Goal: Task Accomplishment & Management: Use online tool/utility

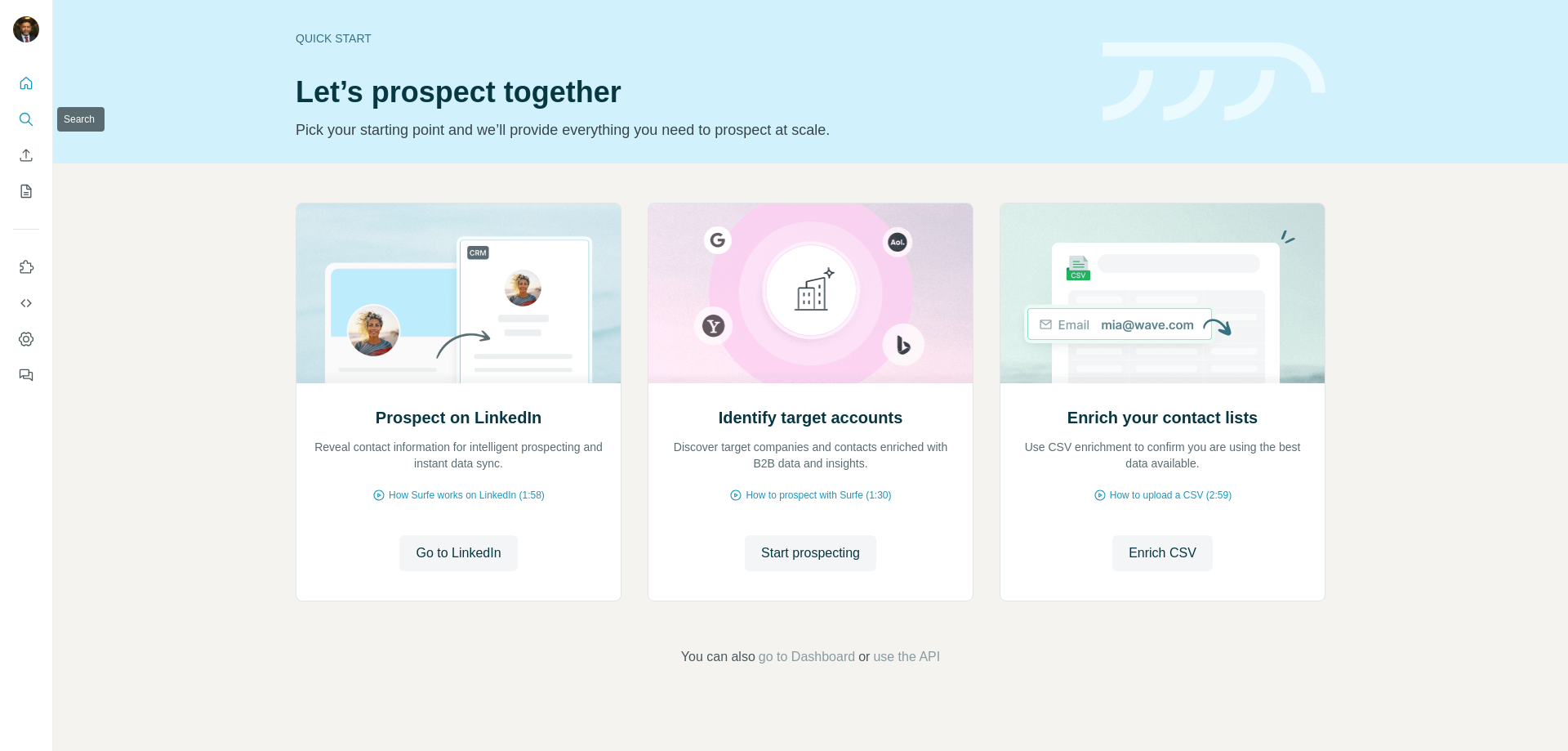
click at [22, 118] on icon "Search" at bounding box center [25, 119] width 17 height 17
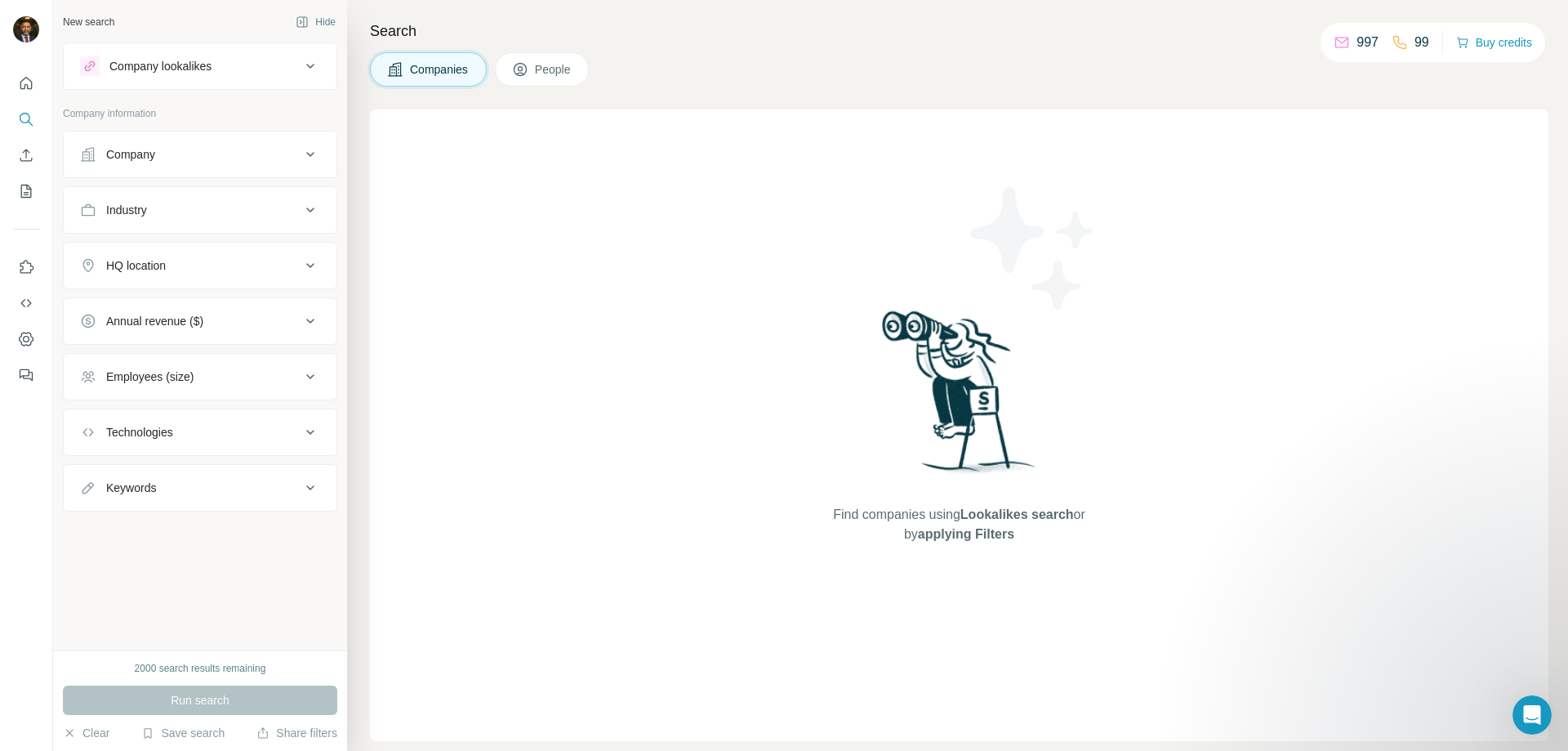
click at [199, 157] on div "Company" at bounding box center [190, 154] width 220 height 17
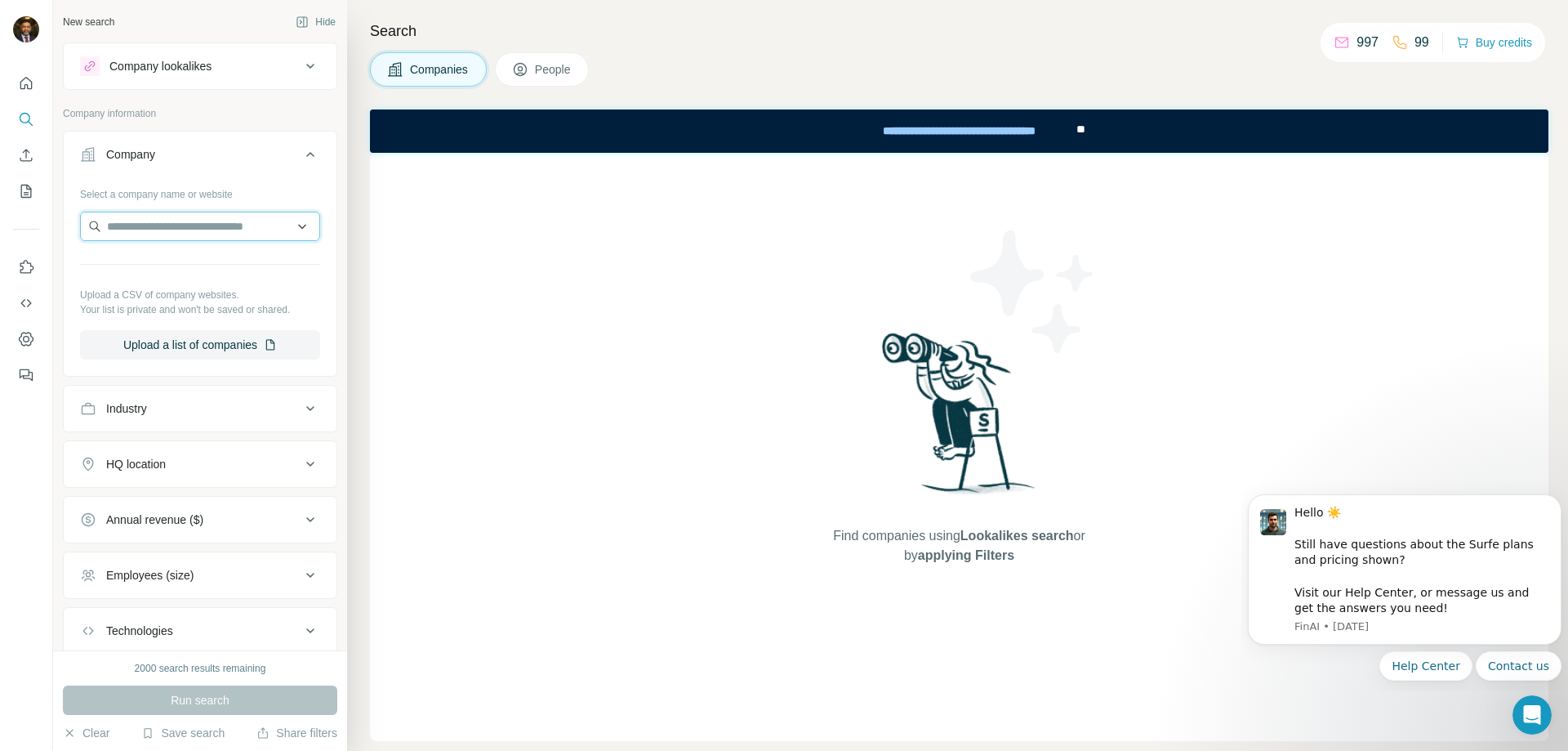
click at [191, 224] on input "text" at bounding box center [200, 226] width 240 height 29
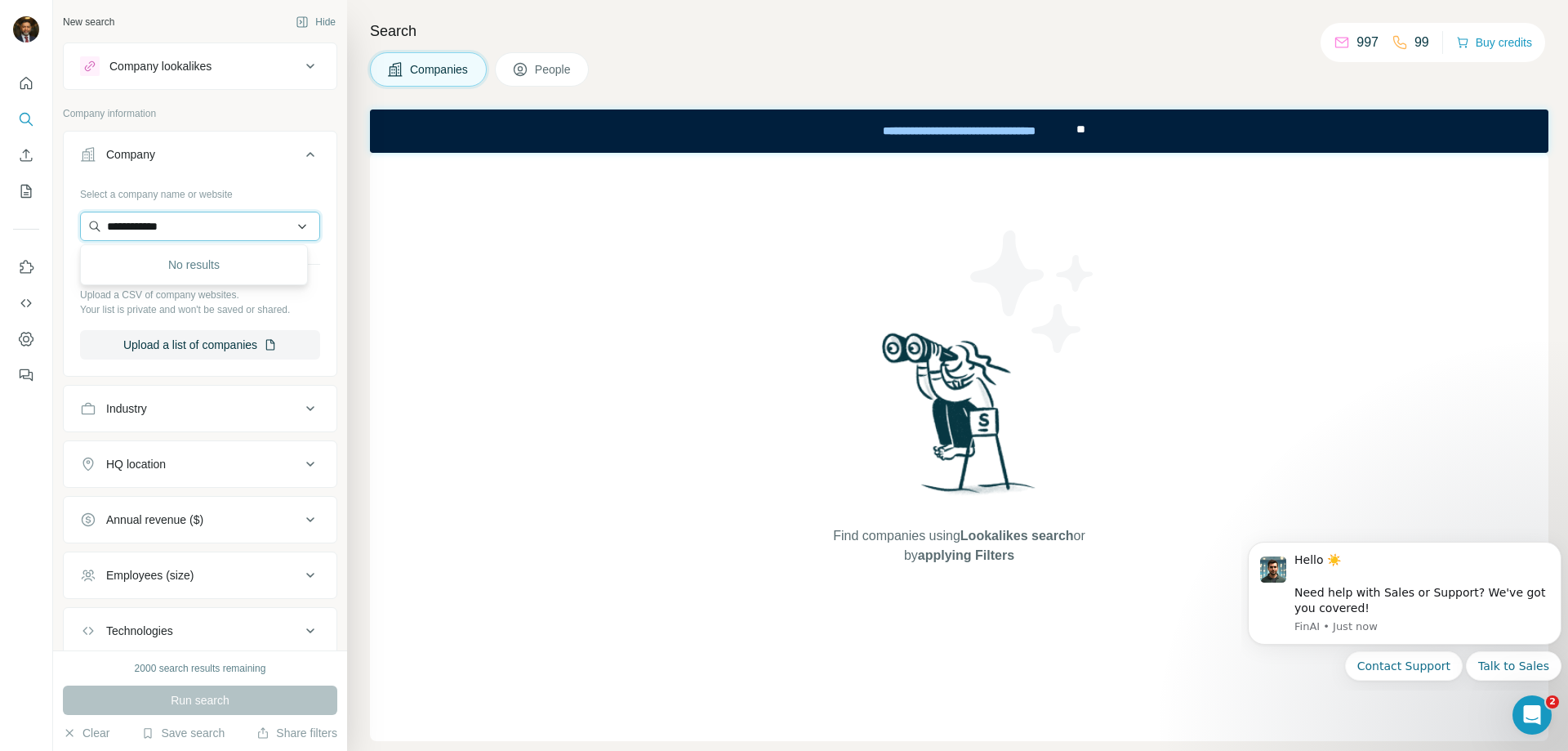
drag, startPoint x: 124, startPoint y: 222, endPoint x: 176, endPoint y: 222, distance: 52.0
click at [126, 222] on input "**********" at bounding box center [200, 226] width 240 height 29
type input "**********"
click at [173, 279] on p "[DOMAIN_NAME]" at bounding box center [166, 278] width 79 height 15
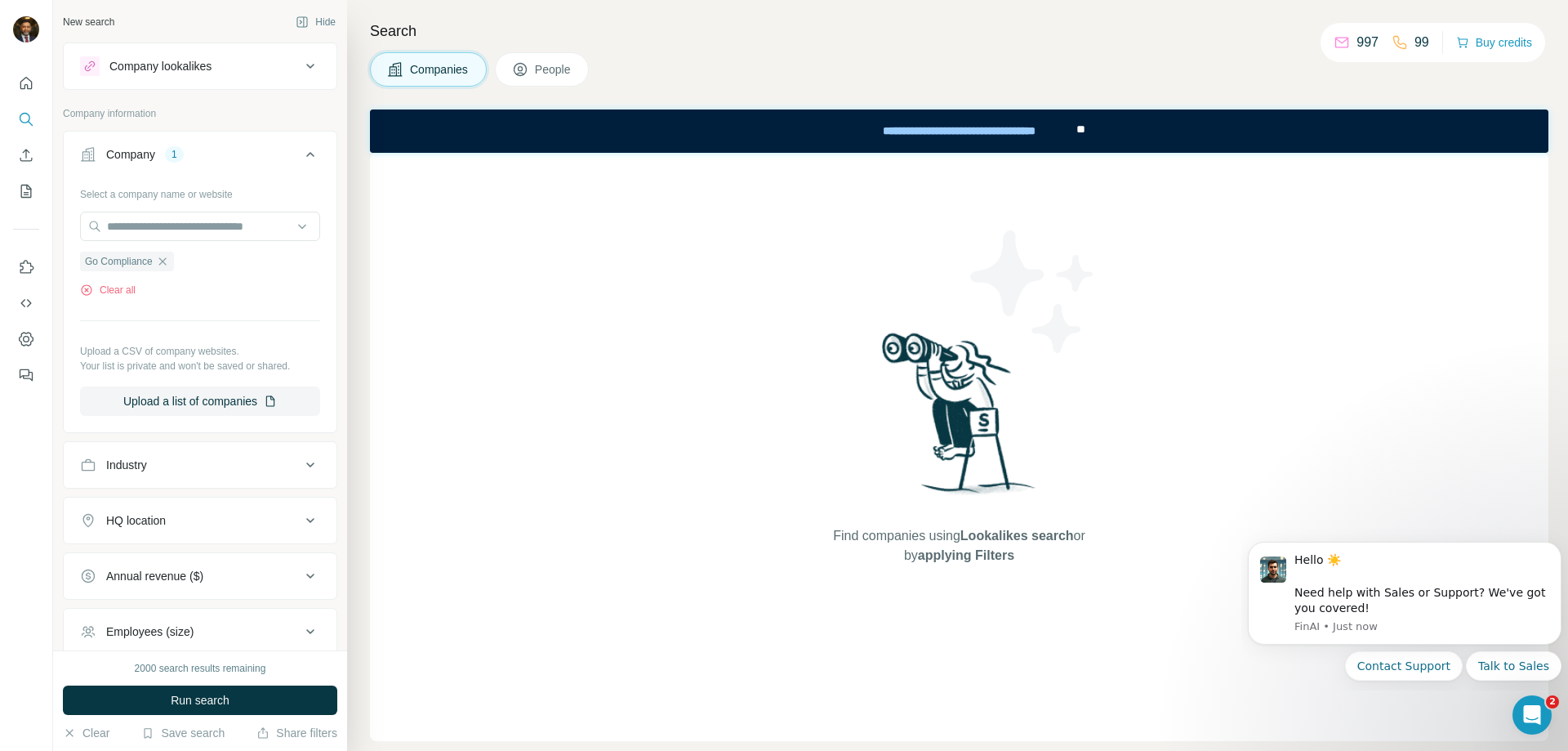
click at [455, 61] on span "Companies" at bounding box center [440, 69] width 59 height 17
click at [222, 704] on span "Run search" at bounding box center [200, 700] width 59 height 17
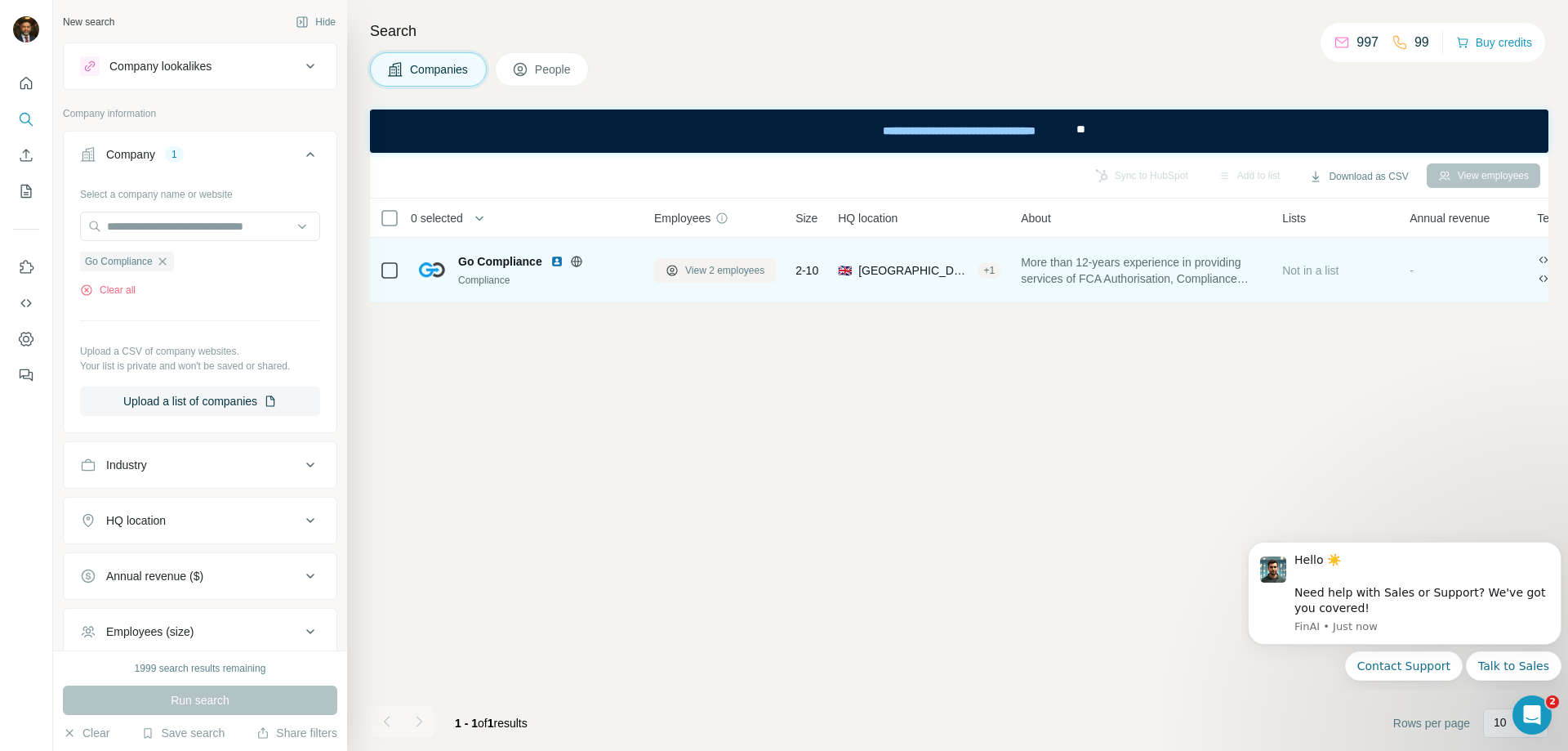
click at [734, 272] on span "View 2 employees" at bounding box center [725, 270] width 79 height 15
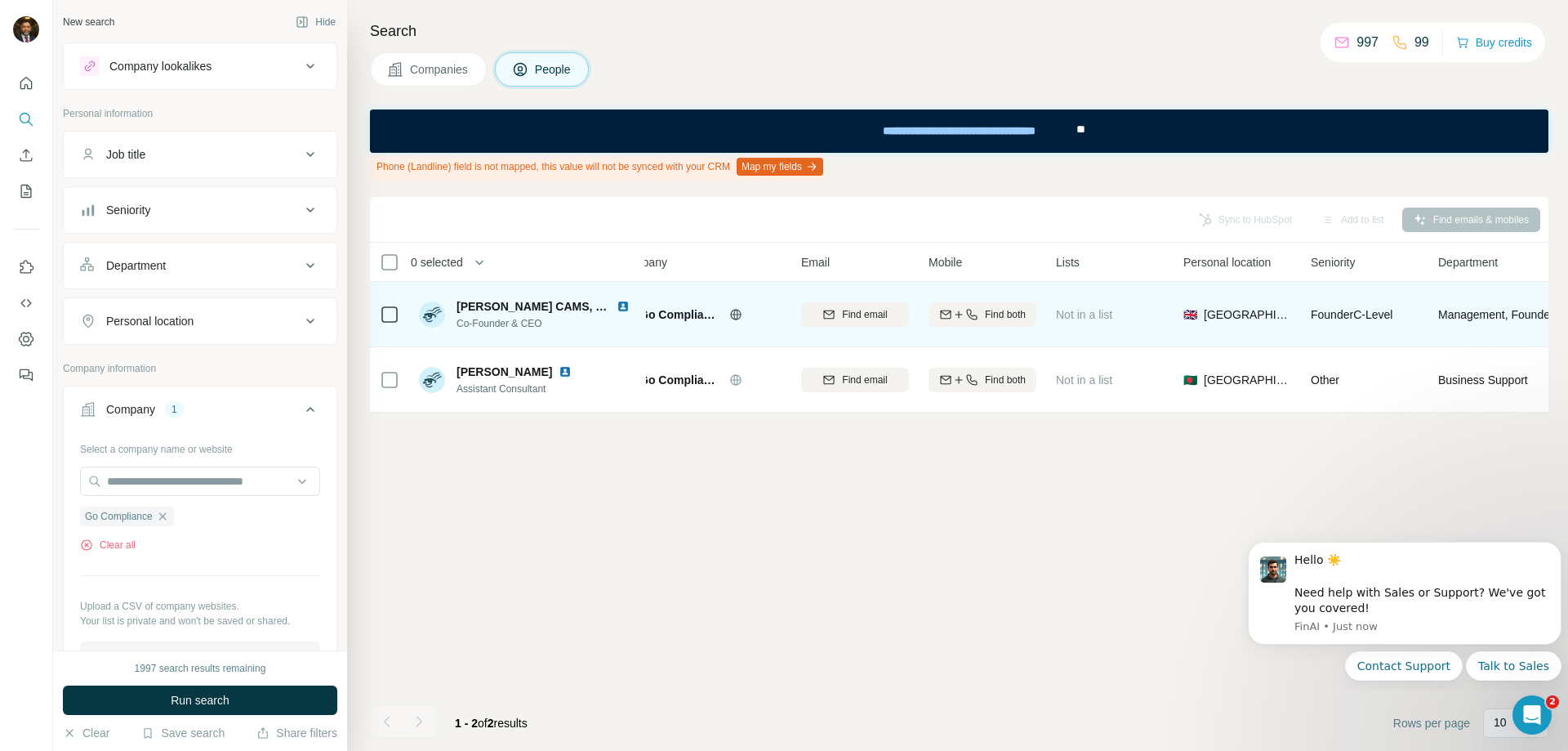
scroll to position [0, 35]
